Goal: Task Accomplishment & Management: Use online tool/utility

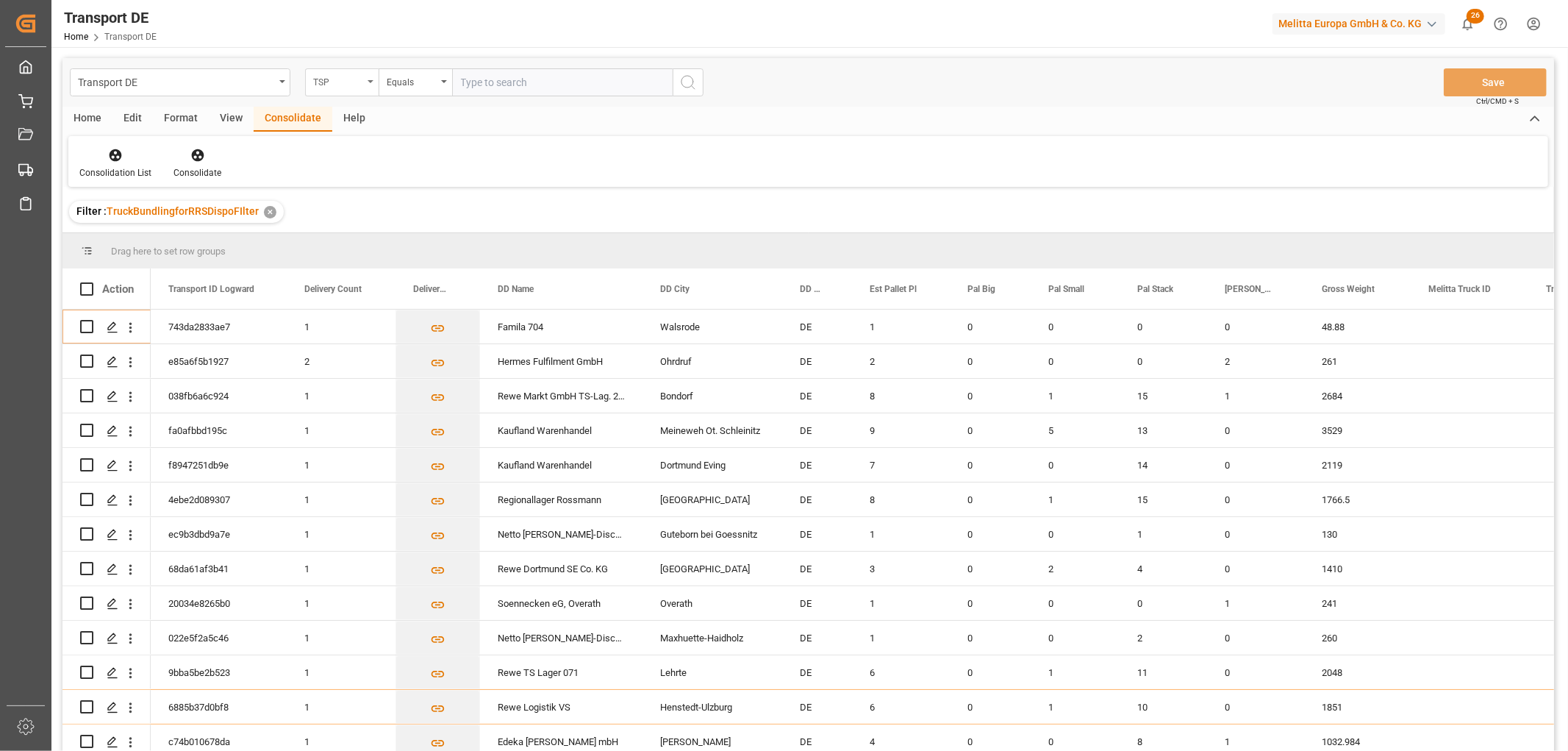
click at [353, 79] on div "TSP" at bounding box center [338, 81] width 50 height 17
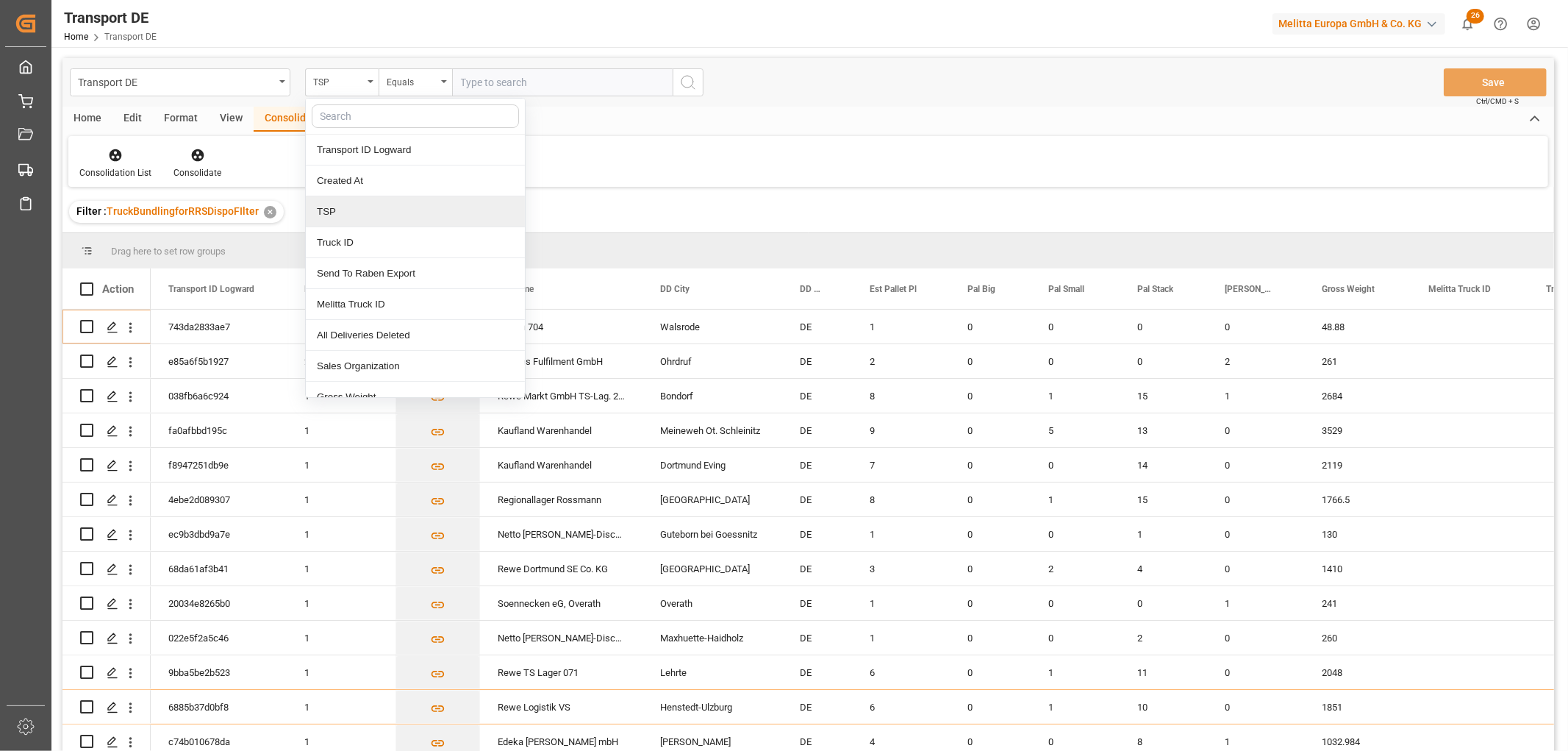
click at [355, 213] on div "TSP" at bounding box center [415, 211] width 219 height 31
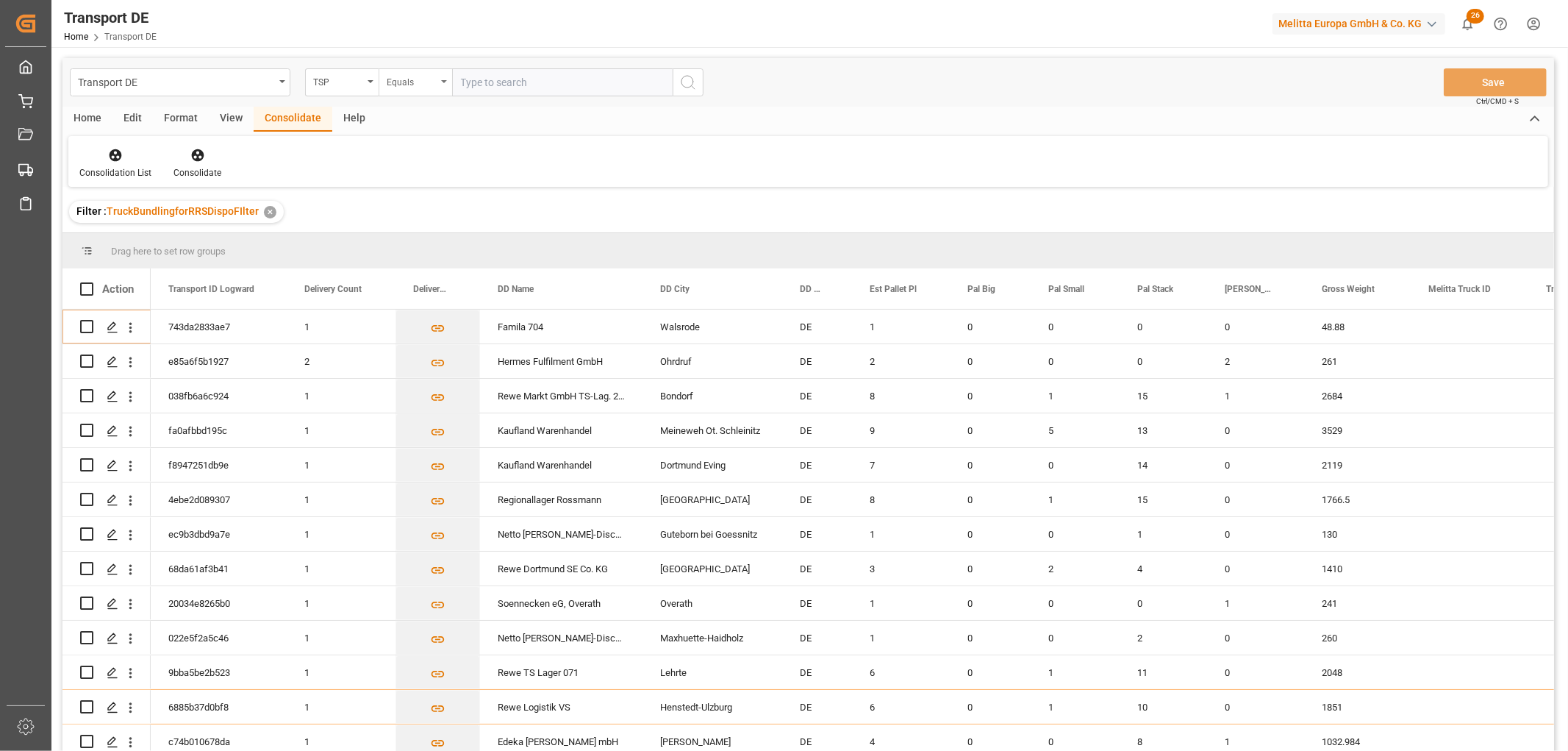
click at [408, 70] on div "Equals" at bounding box center [415, 82] width 74 height 28
drag, startPoint x: 405, startPoint y: 243, endPoint x: 465, endPoint y: 104, distance: 151.4
click at [415, 231] on div "Starts with" at bounding box center [489, 243] width 219 height 31
click at [478, 85] on input "text" at bounding box center [563, 82] width 221 height 28
type input "Self pickup DE"
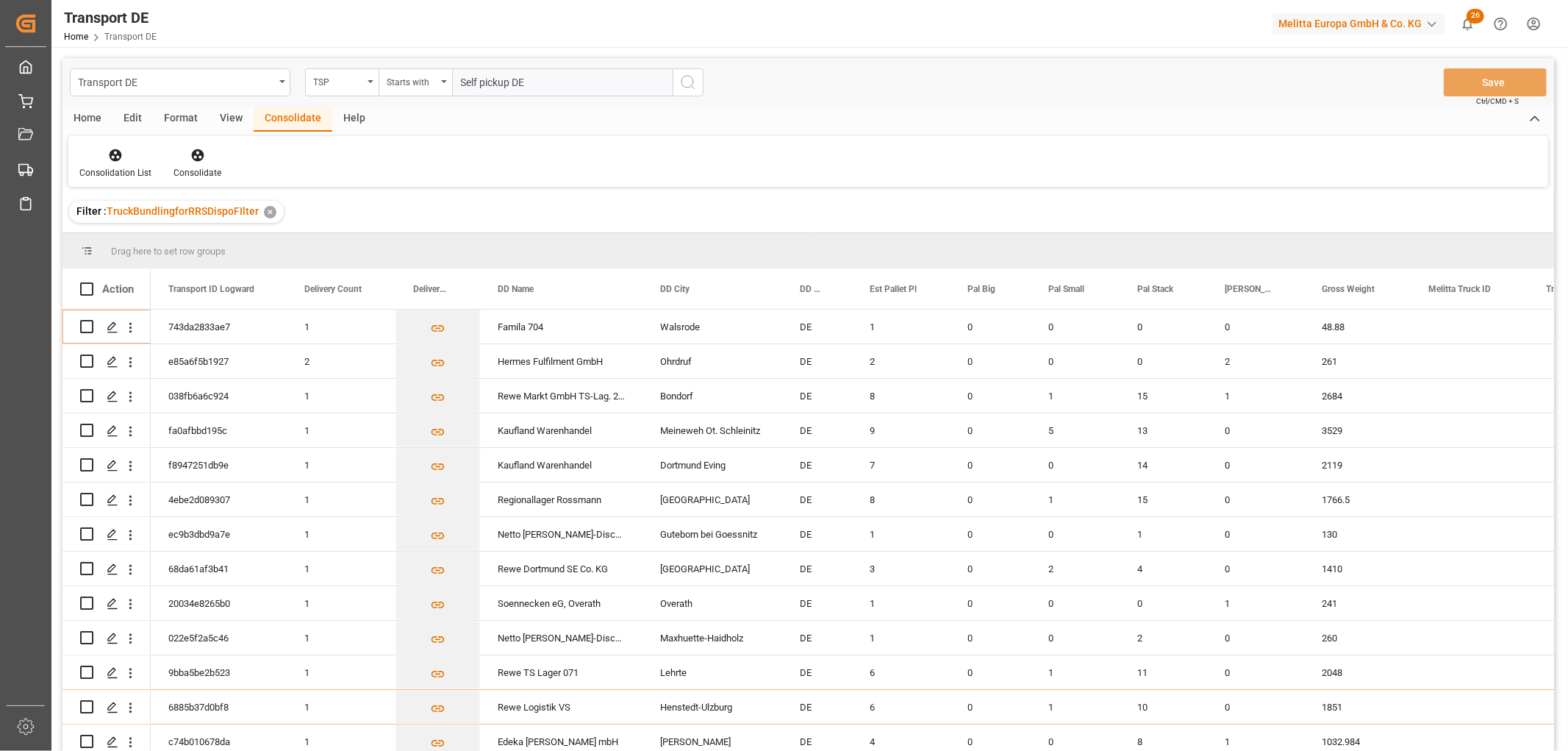
click at [685, 83] on icon "search button" at bounding box center [688, 82] width 18 height 18
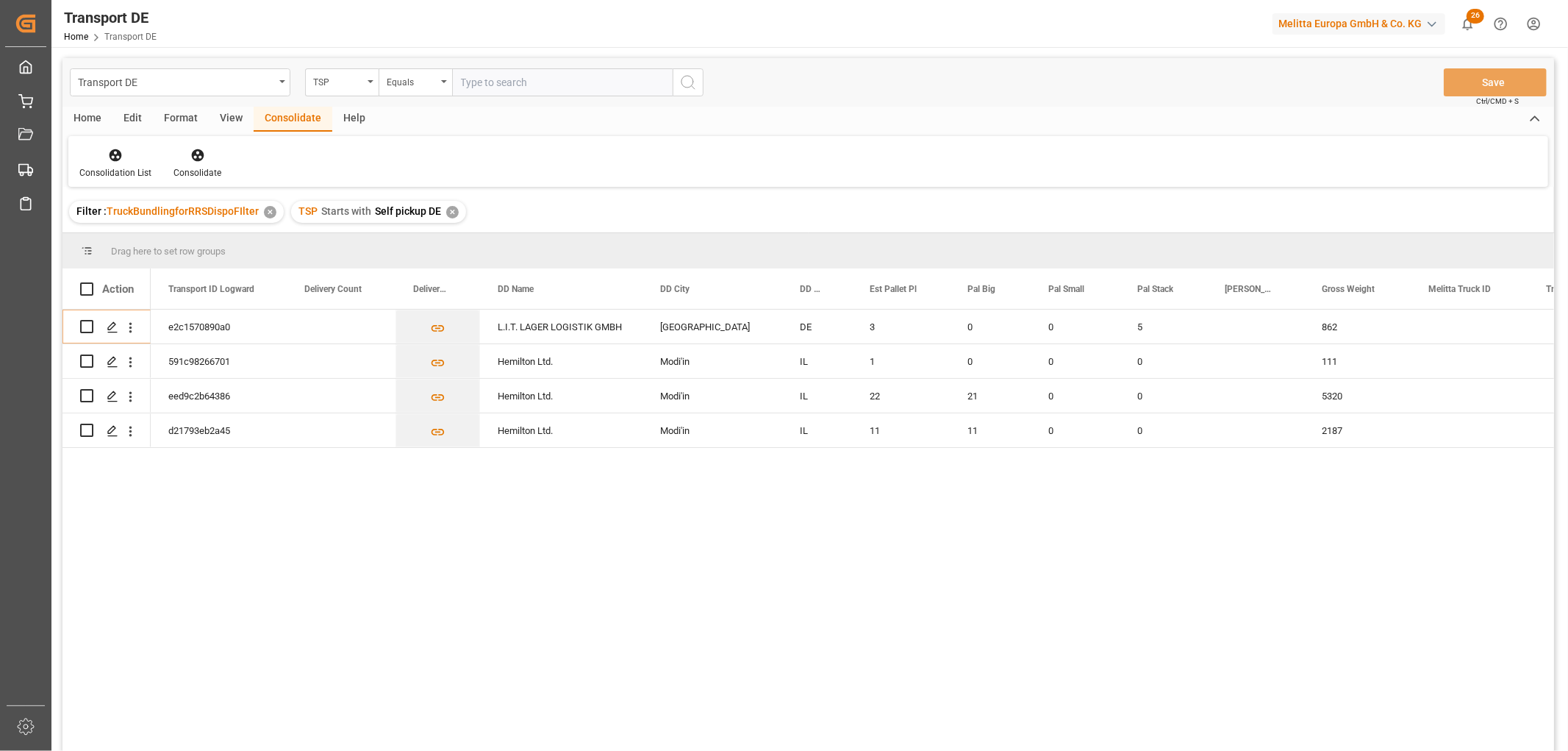
click at [447, 216] on div "✕" at bounding box center [452, 212] width 13 height 13
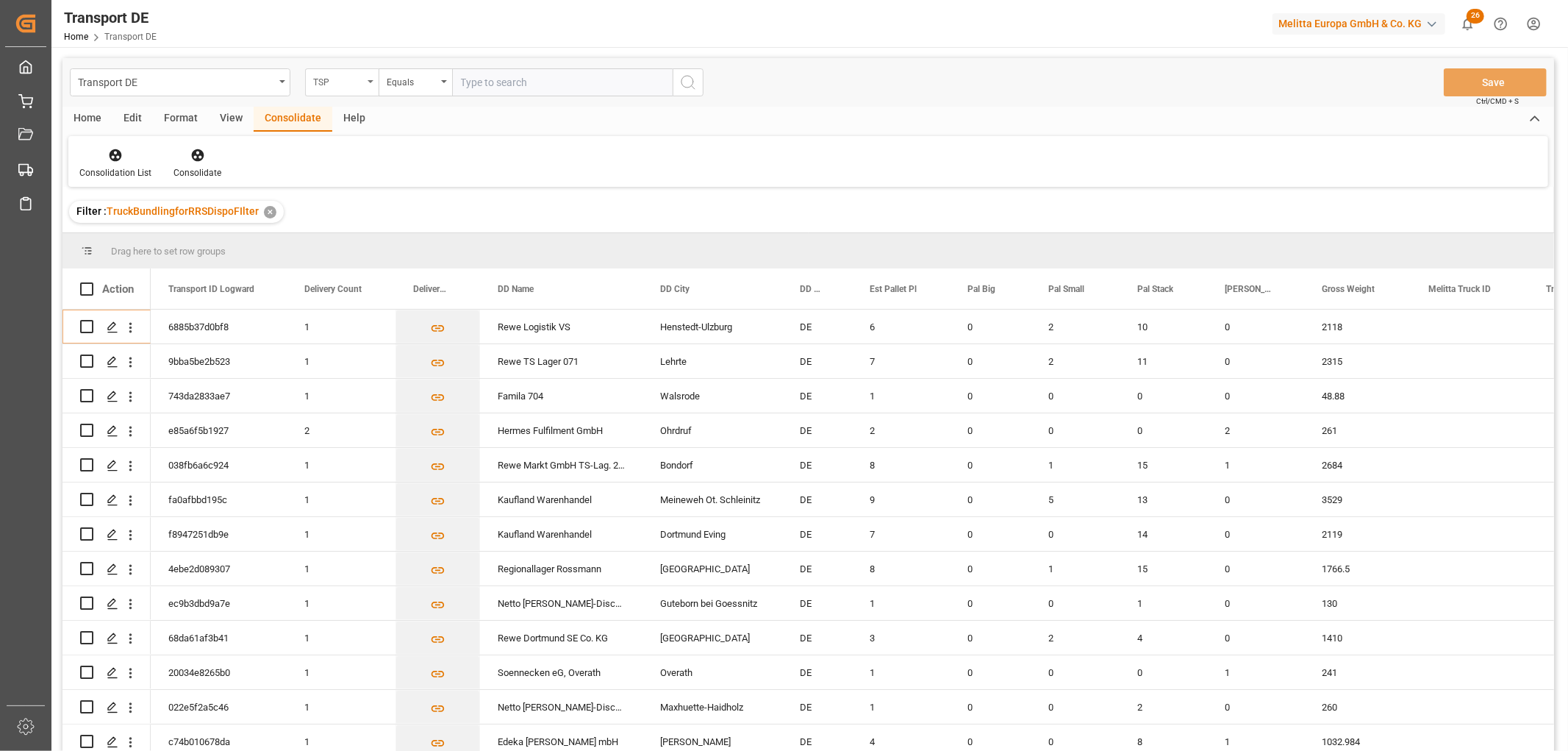
drag, startPoint x: 339, startPoint y: 80, endPoint x: 326, endPoint y: 84, distance: 13.6
click at [339, 79] on div "TSP" at bounding box center [338, 81] width 50 height 17
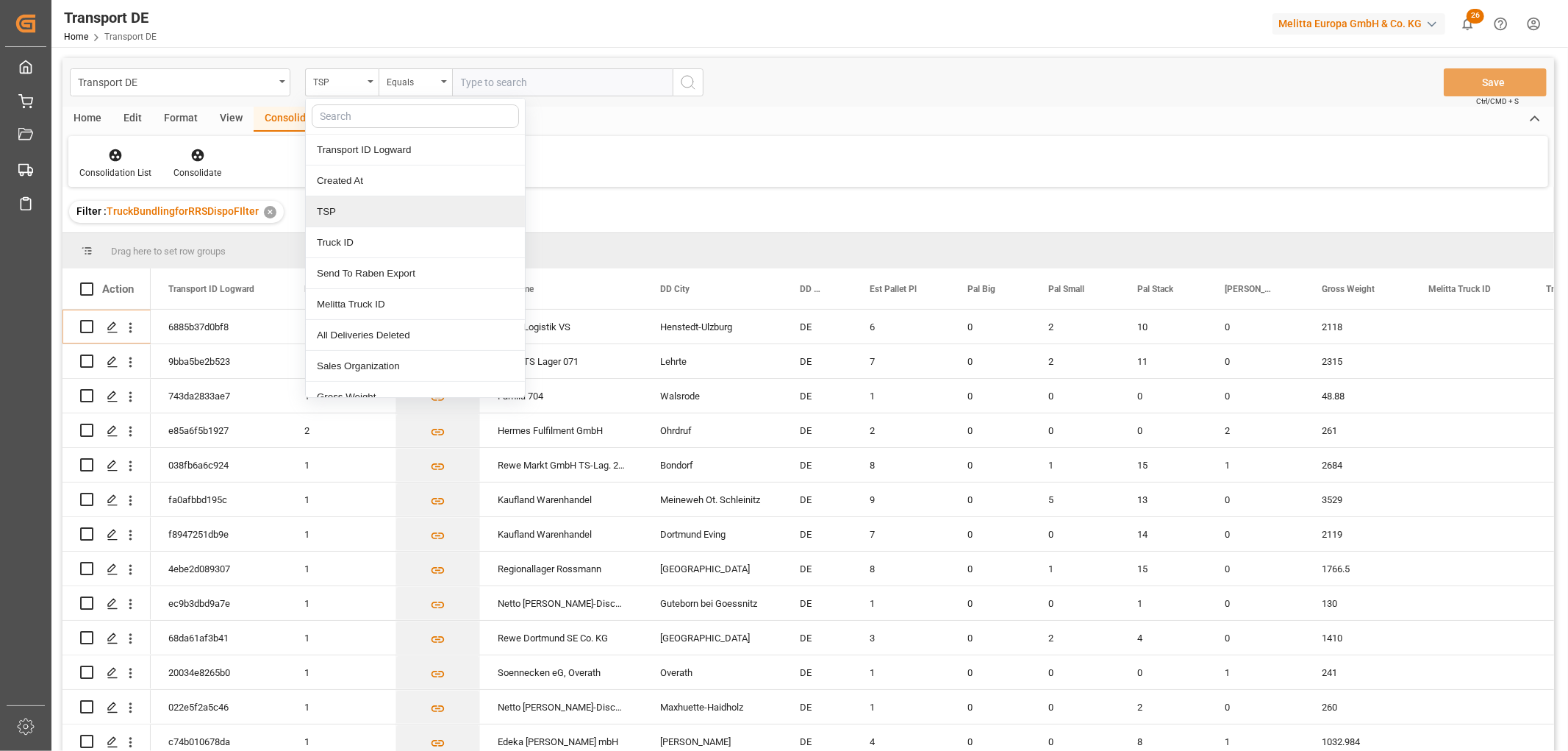
click at [346, 213] on div "TSP" at bounding box center [415, 211] width 219 height 31
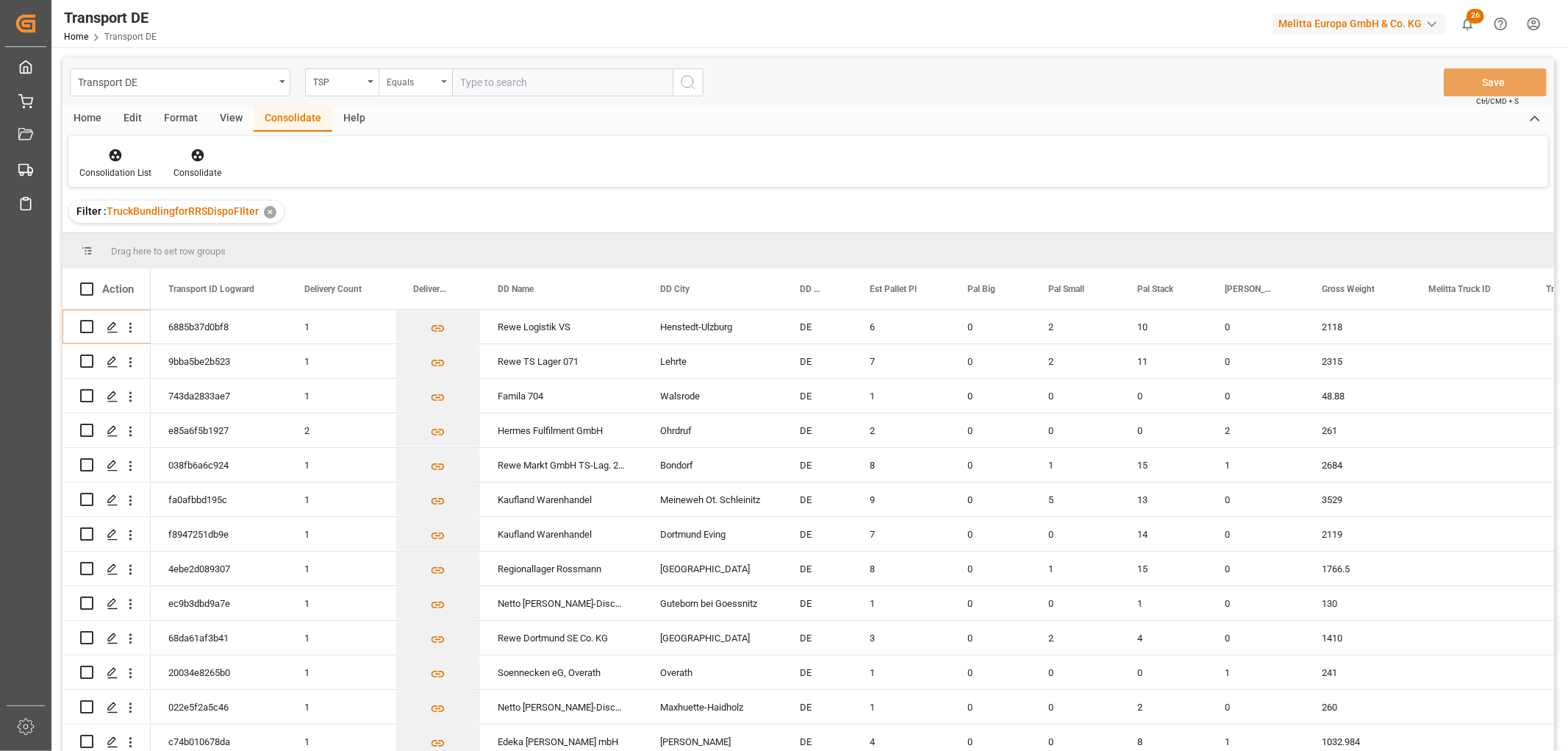
click at [428, 77] on div "Equals" at bounding box center [412, 81] width 50 height 17
drag, startPoint x: 423, startPoint y: 241, endPoint x: 488, endPoint y: 146, distance: 115.1
click at [423, 243] on div "Starts with" at bounding box center [489, 243] width 219 height 31
click at [496, 80] on input "text" at bounding box center [563, 82] width 221 height 28
type input "LIT DE"
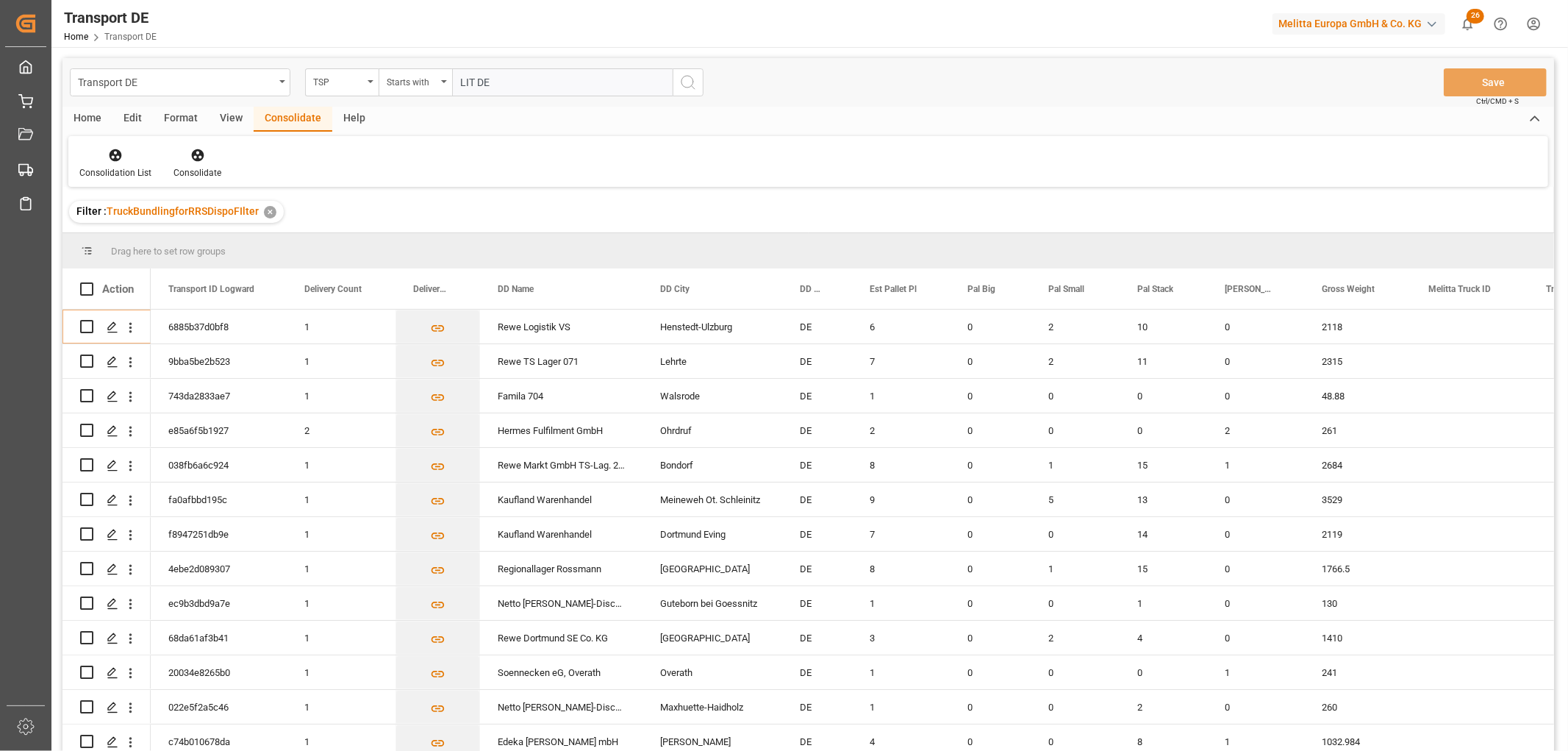
click at [689, 81] on icon "search button" at bounding box center [688, 82] width 18 height 18
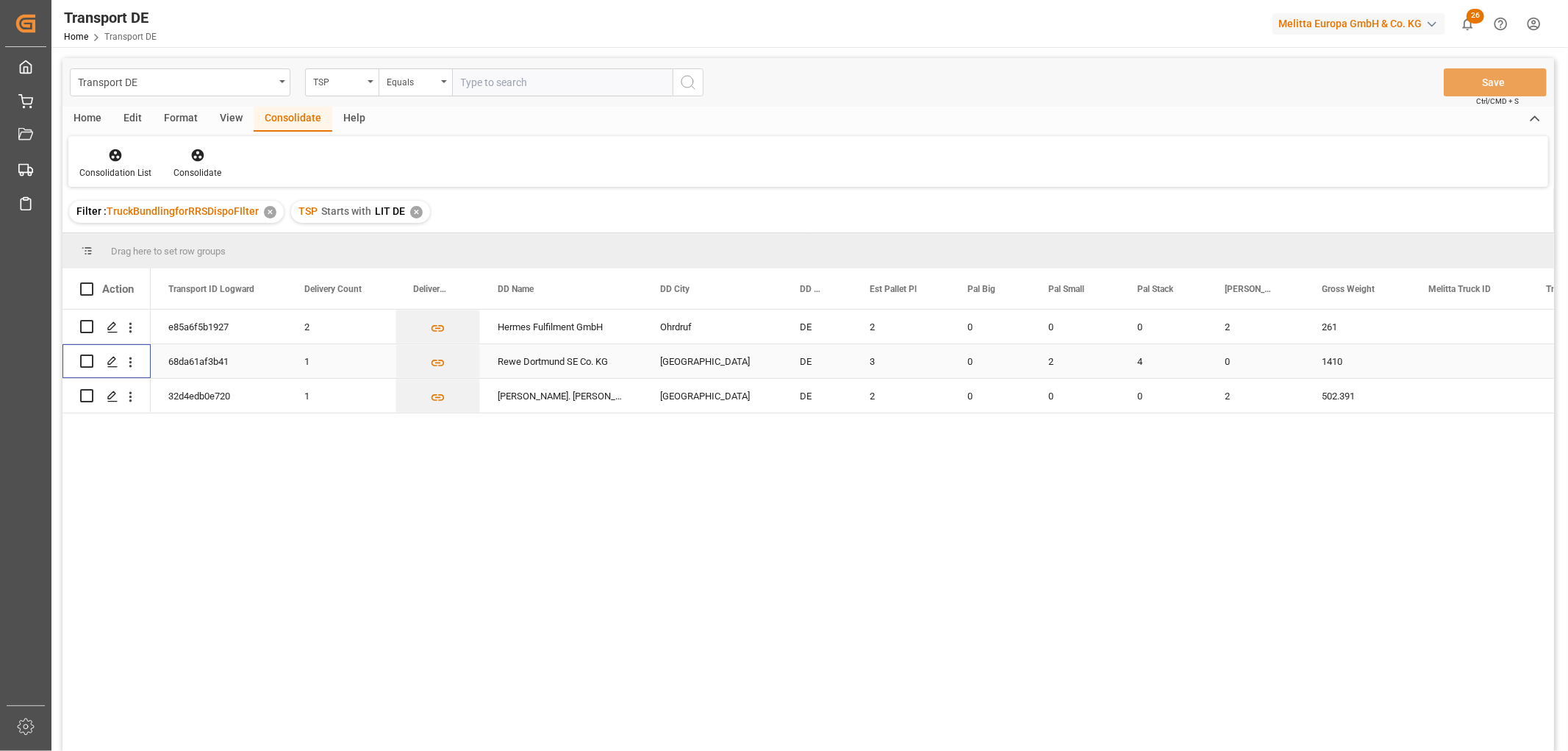
click at [90, 361] on input "Press Space to toggle row selection (unchecked)" at bounding box center [87, 361] width 14 height 14
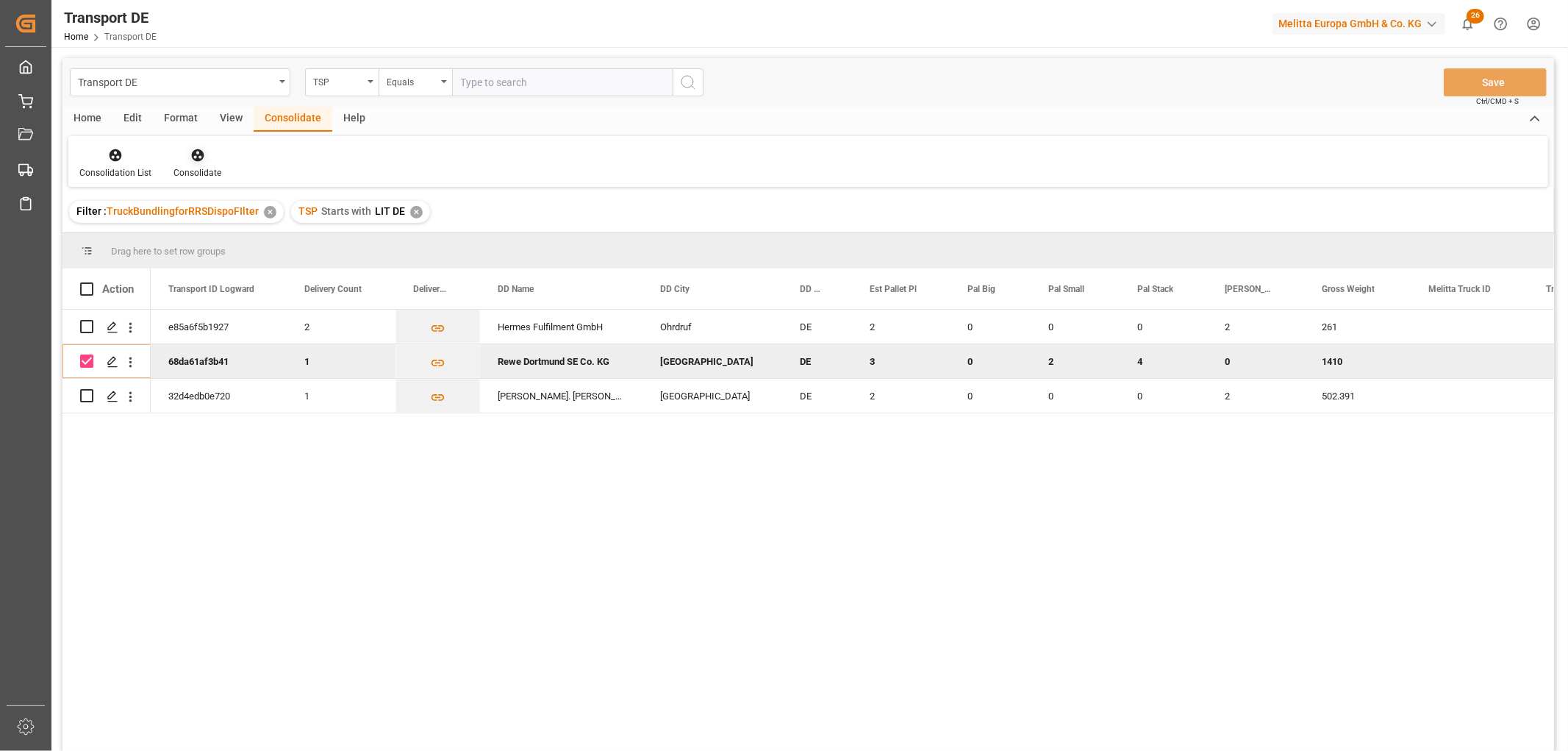
click at [197, 157] on icon at bounding box center [197, 154] width 14 height 14
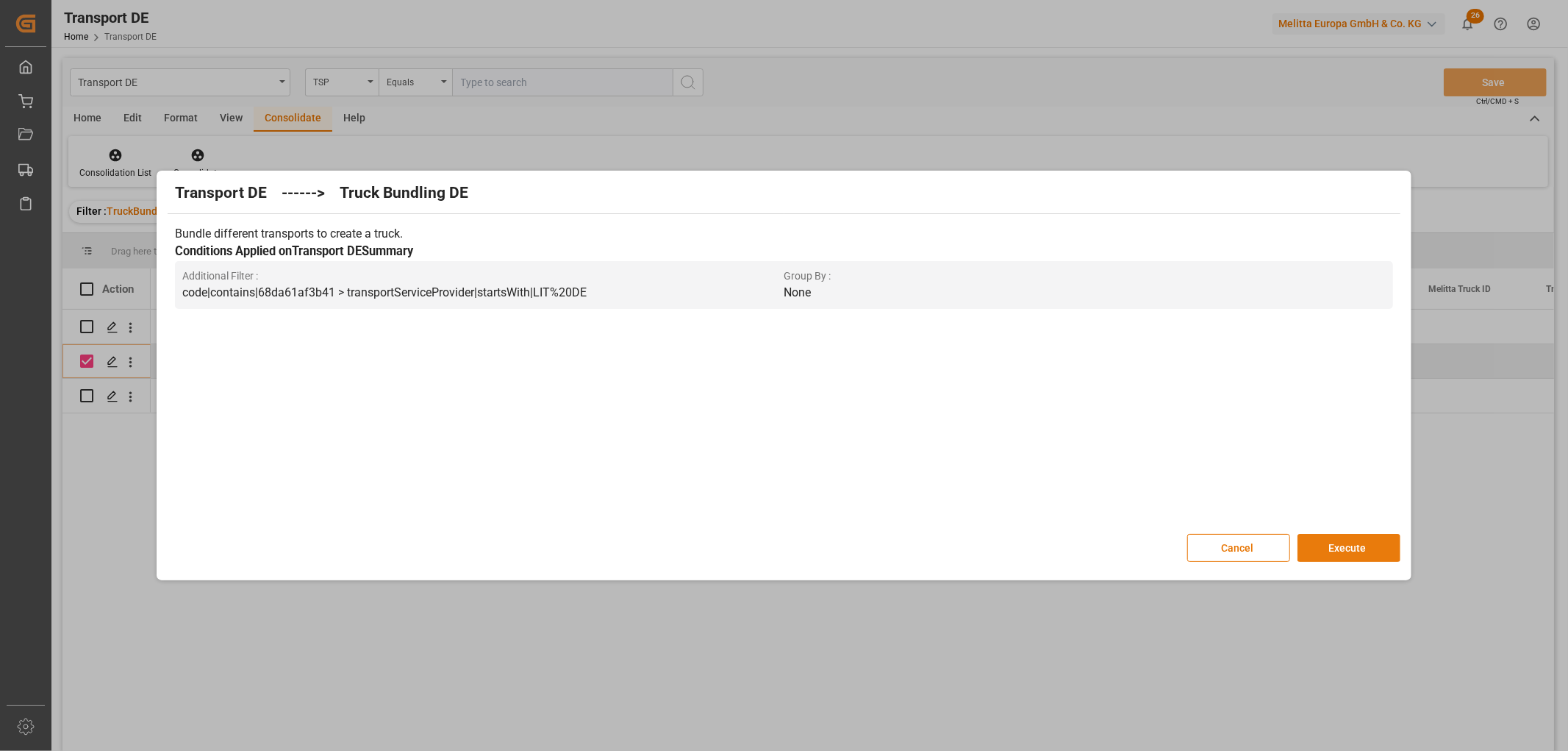
click at [1369, 541] on button "Execute" at bounding box center [1348, 547] width 103 height 28
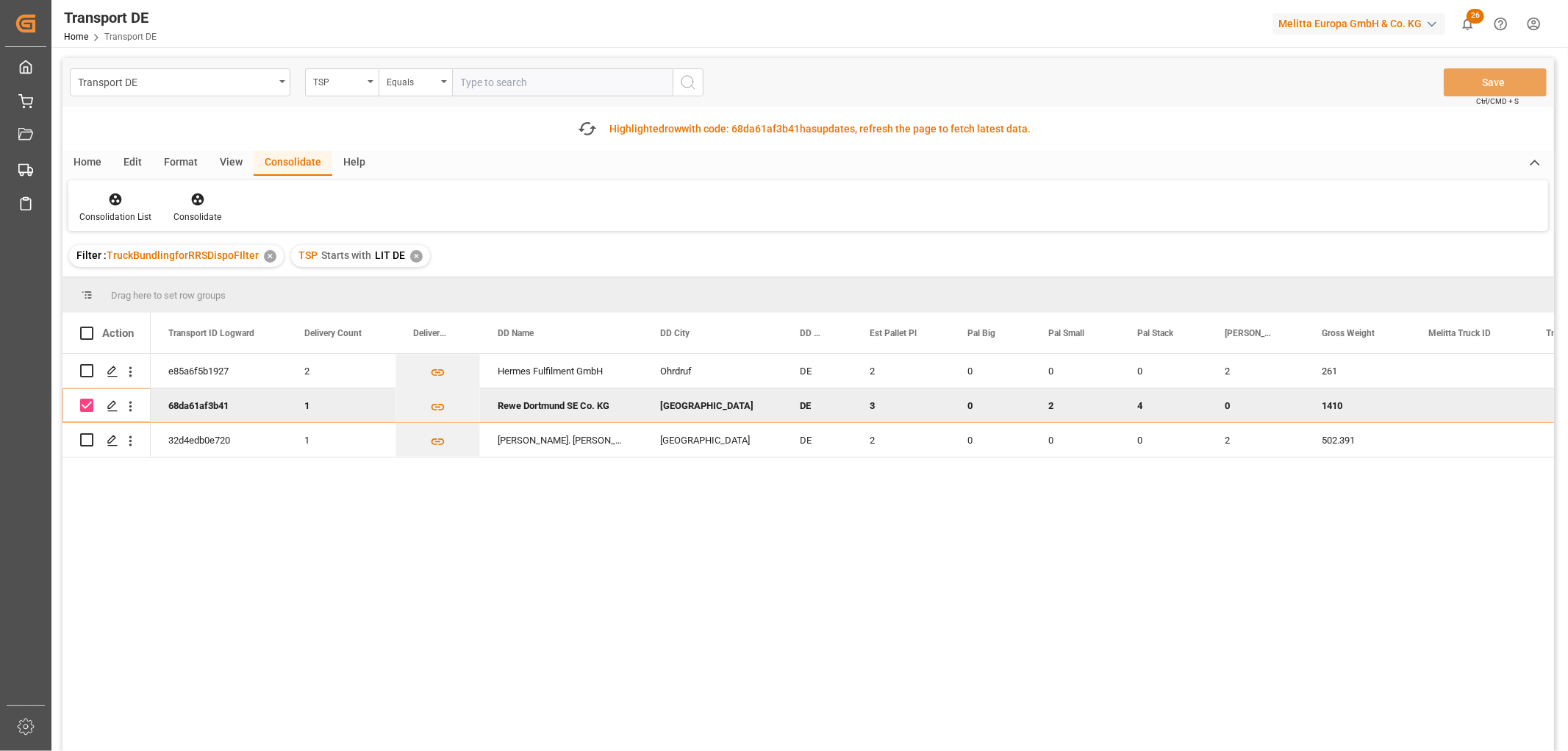
click at [85, 404] on input "Press Space to toggle row selection (checked)" at bounding box center [87, 406] width 14 height 14
checkbox input "false"
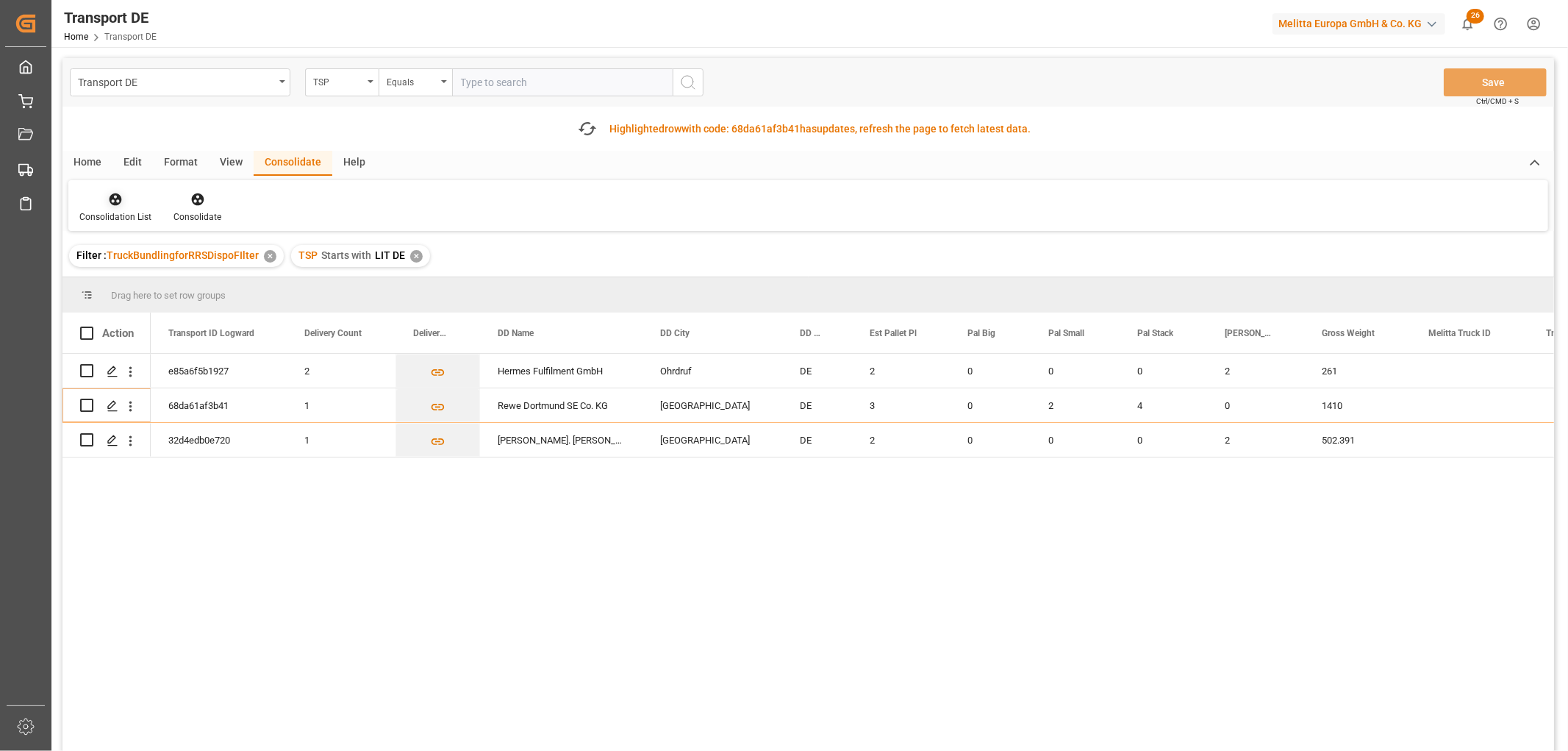
click at [115, 192] on icon at bounding box center [115, 199] width 14 height 14
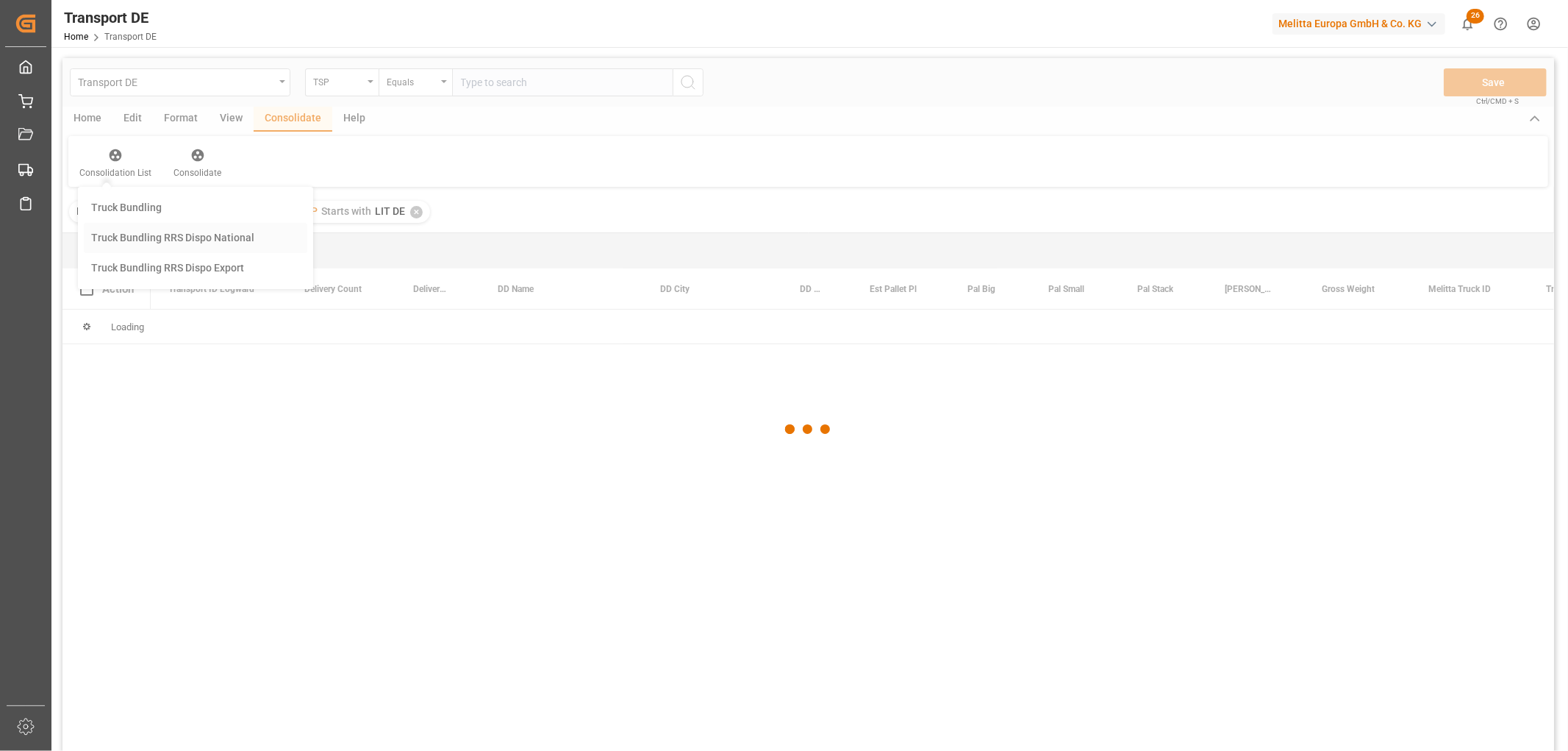
click at [122, 280] on div "Transport DE TSP Equals Save Ctrl/CMD + S Home Edit Format View Consolidate Hel…" at bounding box center [809, 423] width 1492 height 731
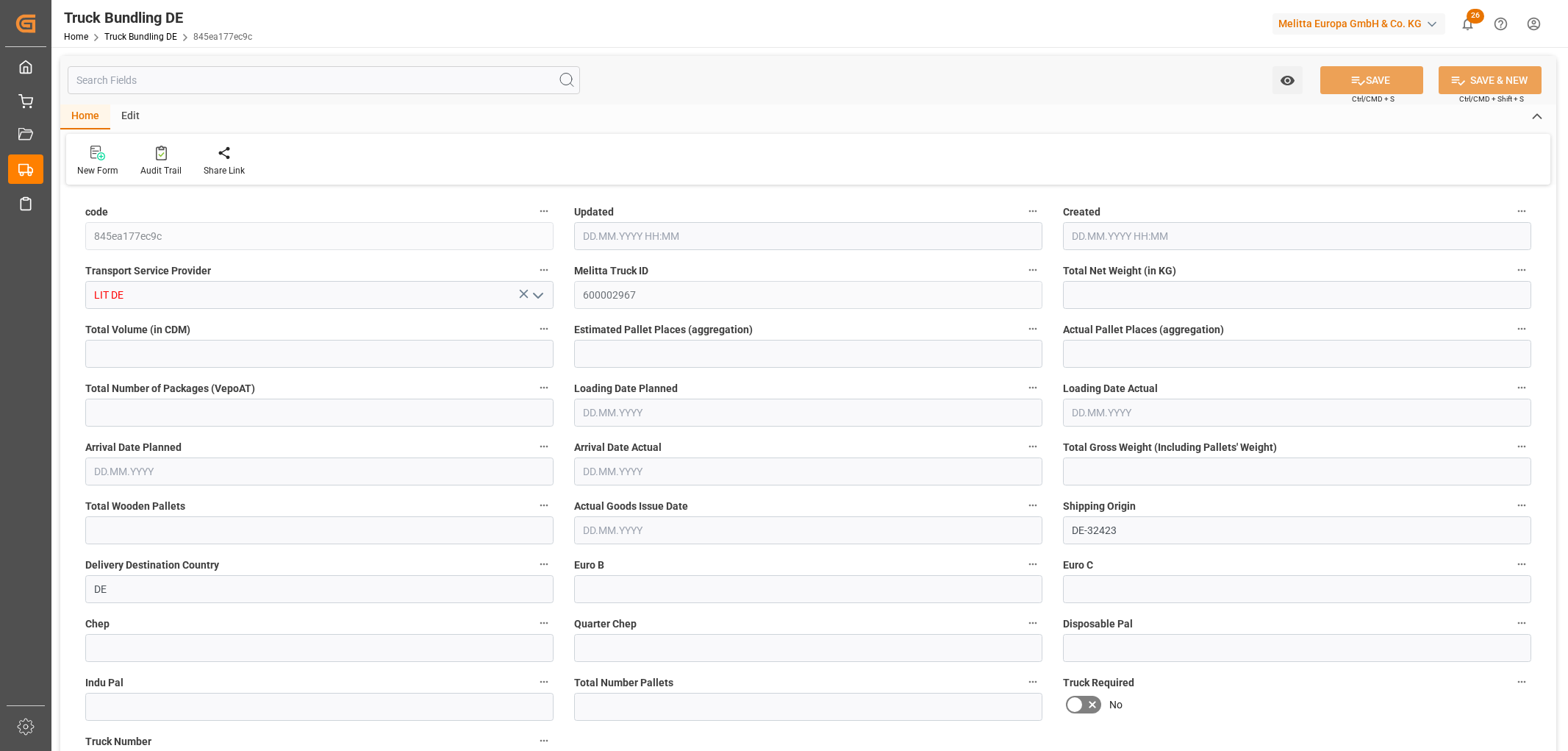
type input "1006.544"
type input "5216.68"
type input "3"
type input "0"
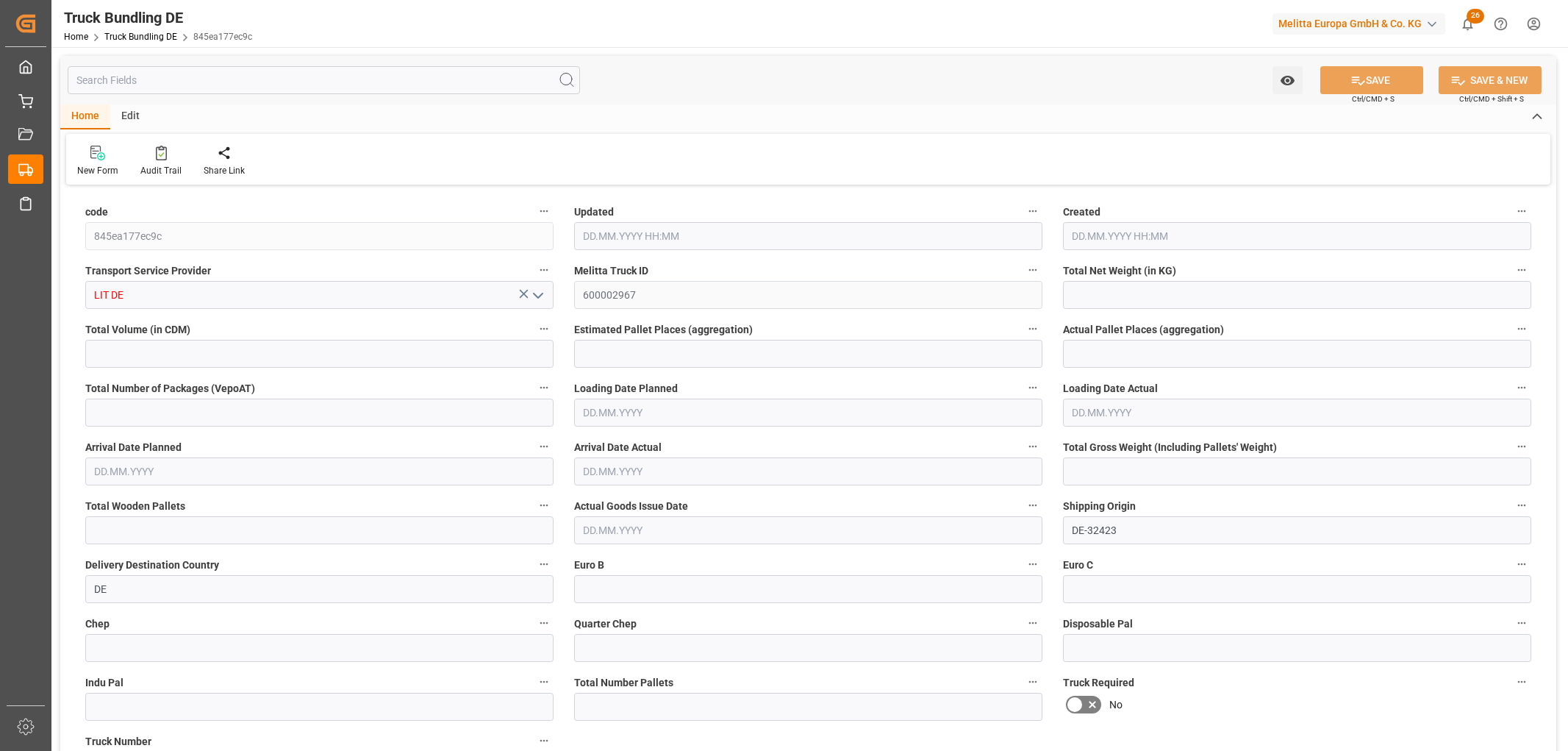
type input "1410"
type input "6"
type input "0"
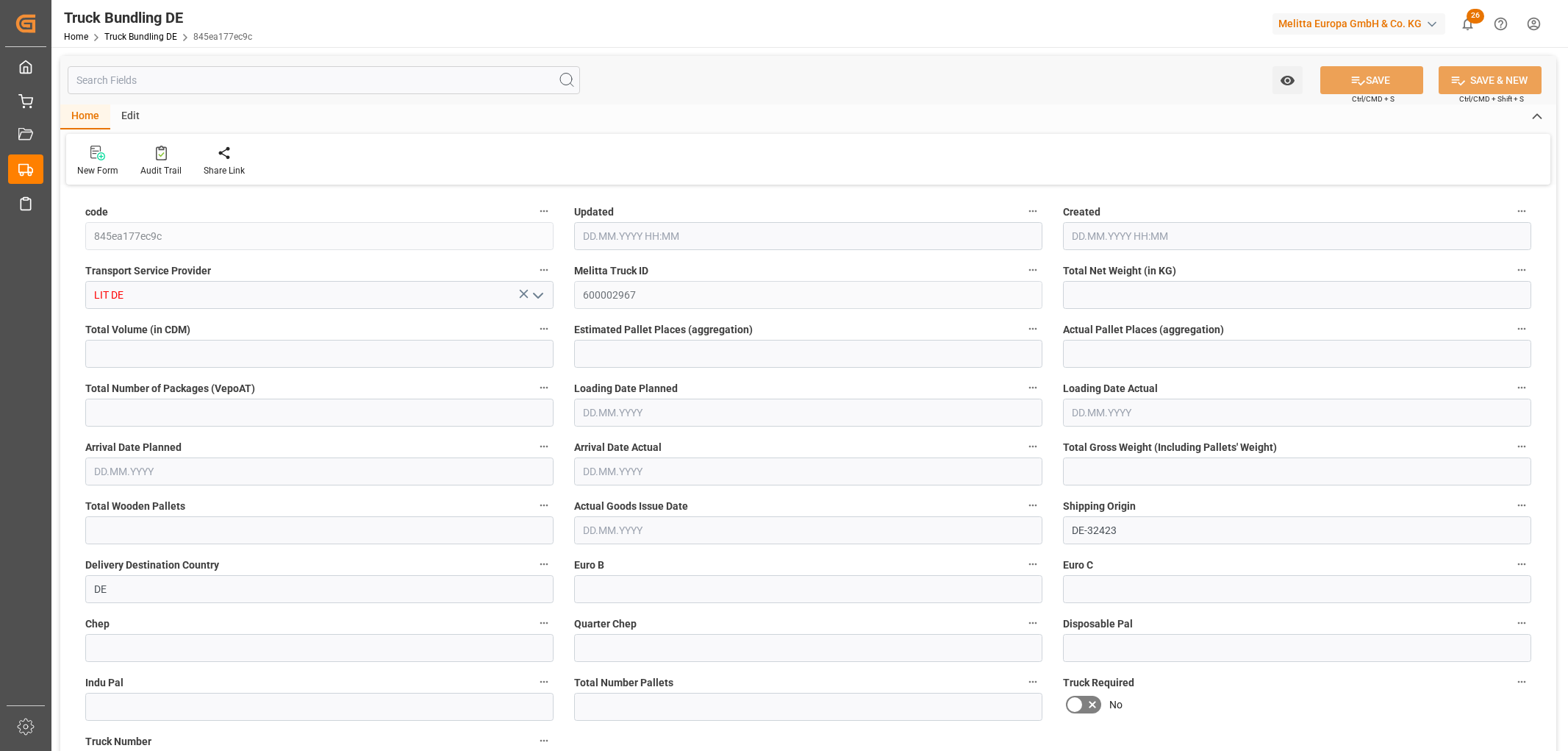
type input "0"
type input "25.09.2025 10:25"
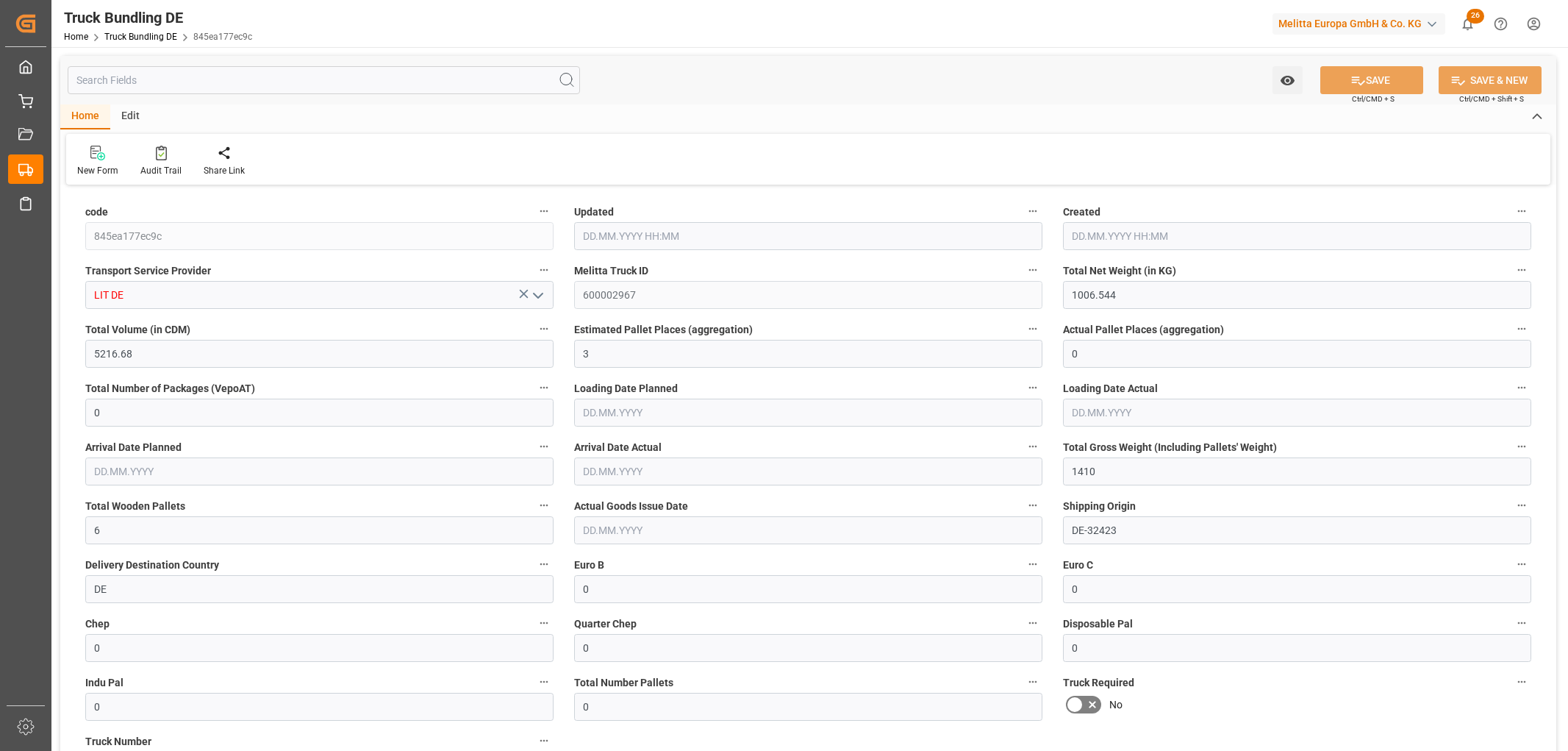
type input "25.09.2025 10:25"
type input "30.09.2025"
type input "02.10.2025"
type input "25.09.2025"
